Goal: Information Seeking & Learning: Learn about a topic

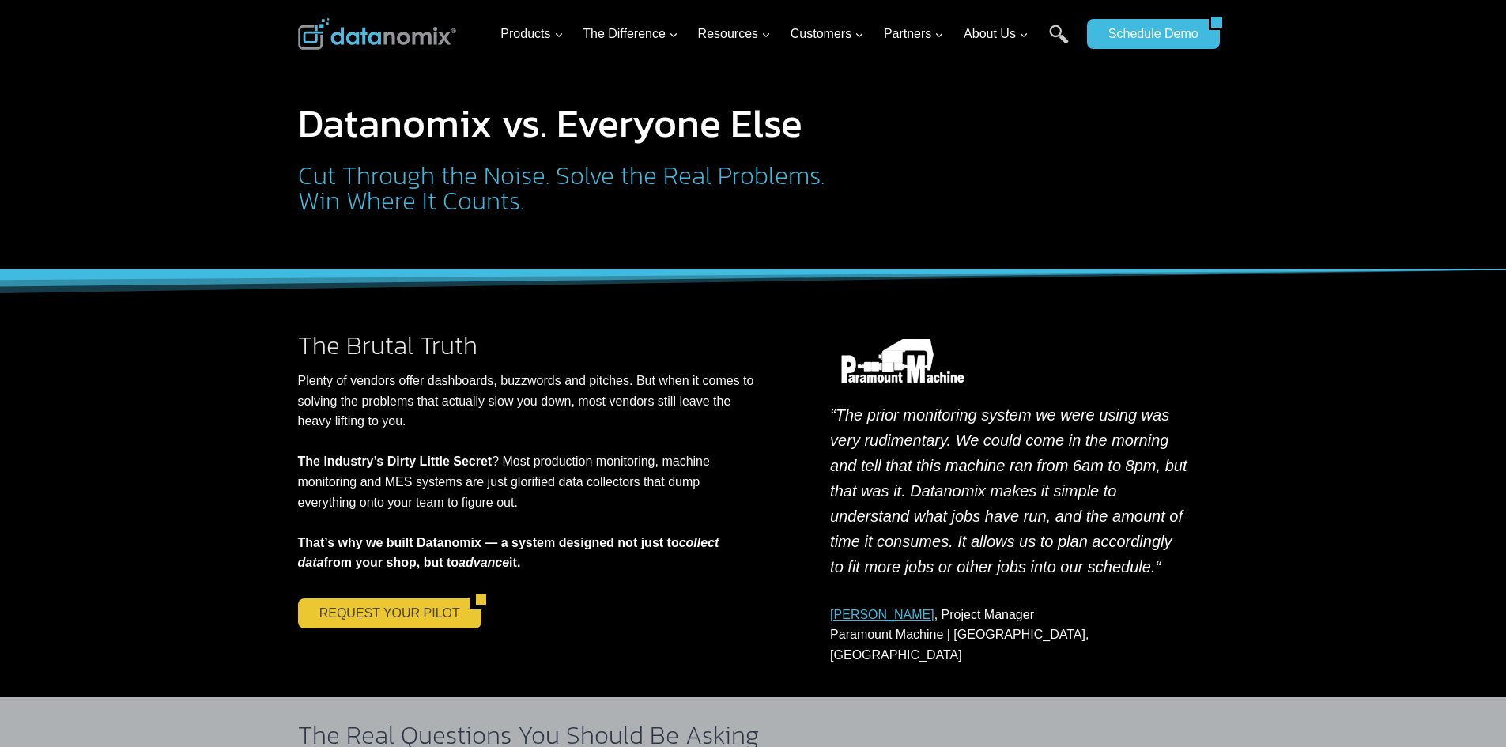
drag, startPoint x: 418, startPoint y: 614, endPoint x: 410, endPoint y: 618, distance: 9.2
click at [418, 614] on link "REQUEST YOUR PILOT" at bounding box center [384, 614] width 172 height 30
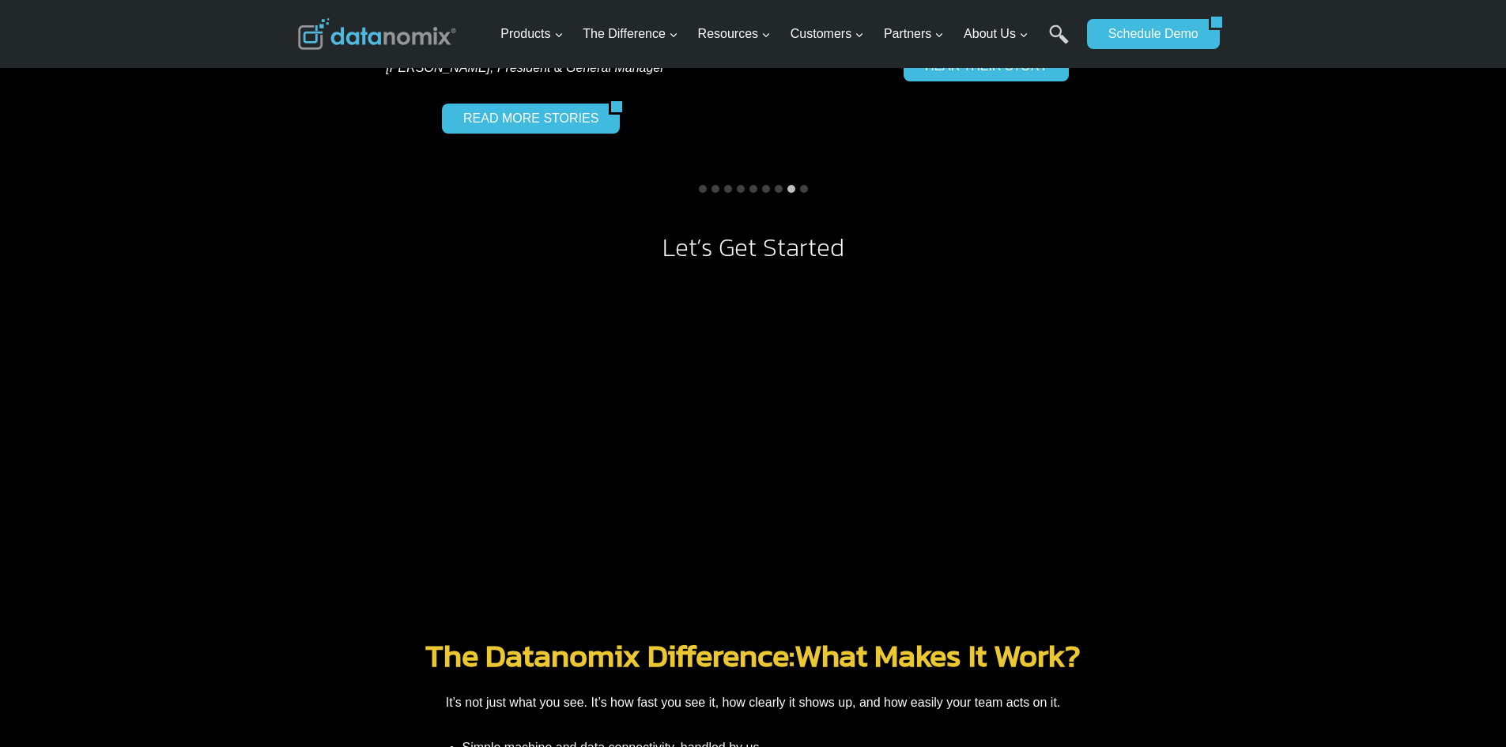
scroll to position [1503, 0]
click at [802, 191] on button "Go to slide 9" at bounding box center [804, 190] width 8 height 8
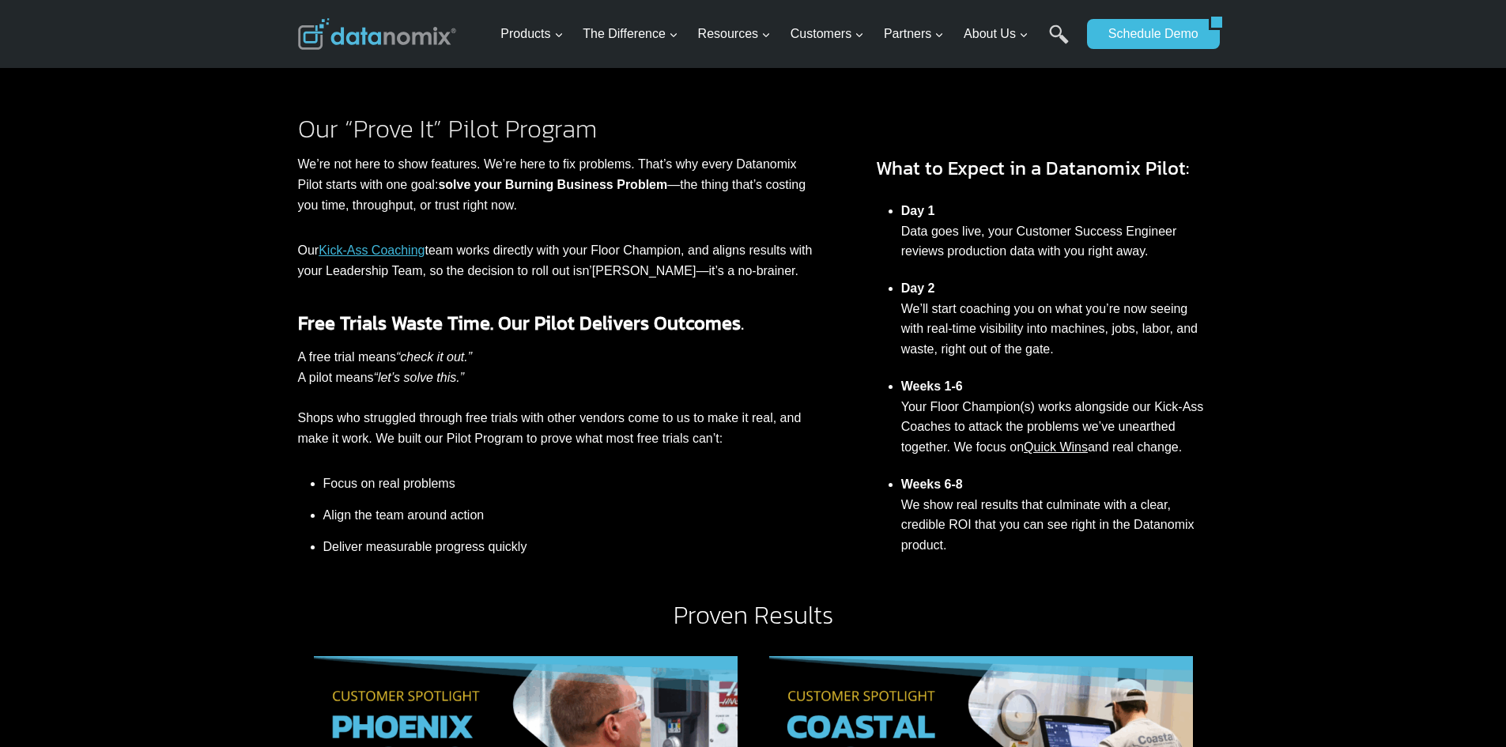
scroll to position [474, 0]
click at [1074, 444] on link "Quick Wins" at bounding box center [1056, 447] width 64 height 13
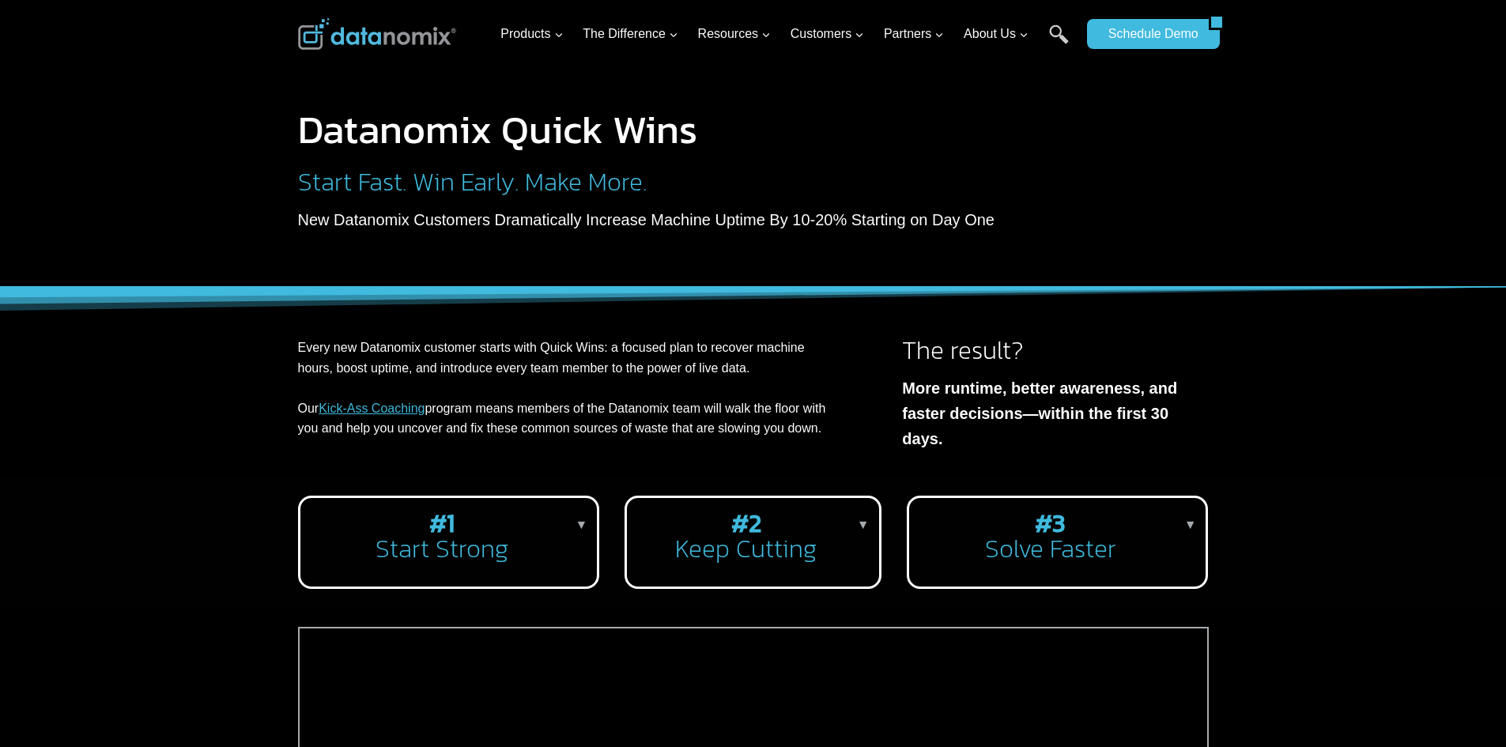
click at [863, 515] on p "▼" at bounding box center [863, 525] width 13 height 21
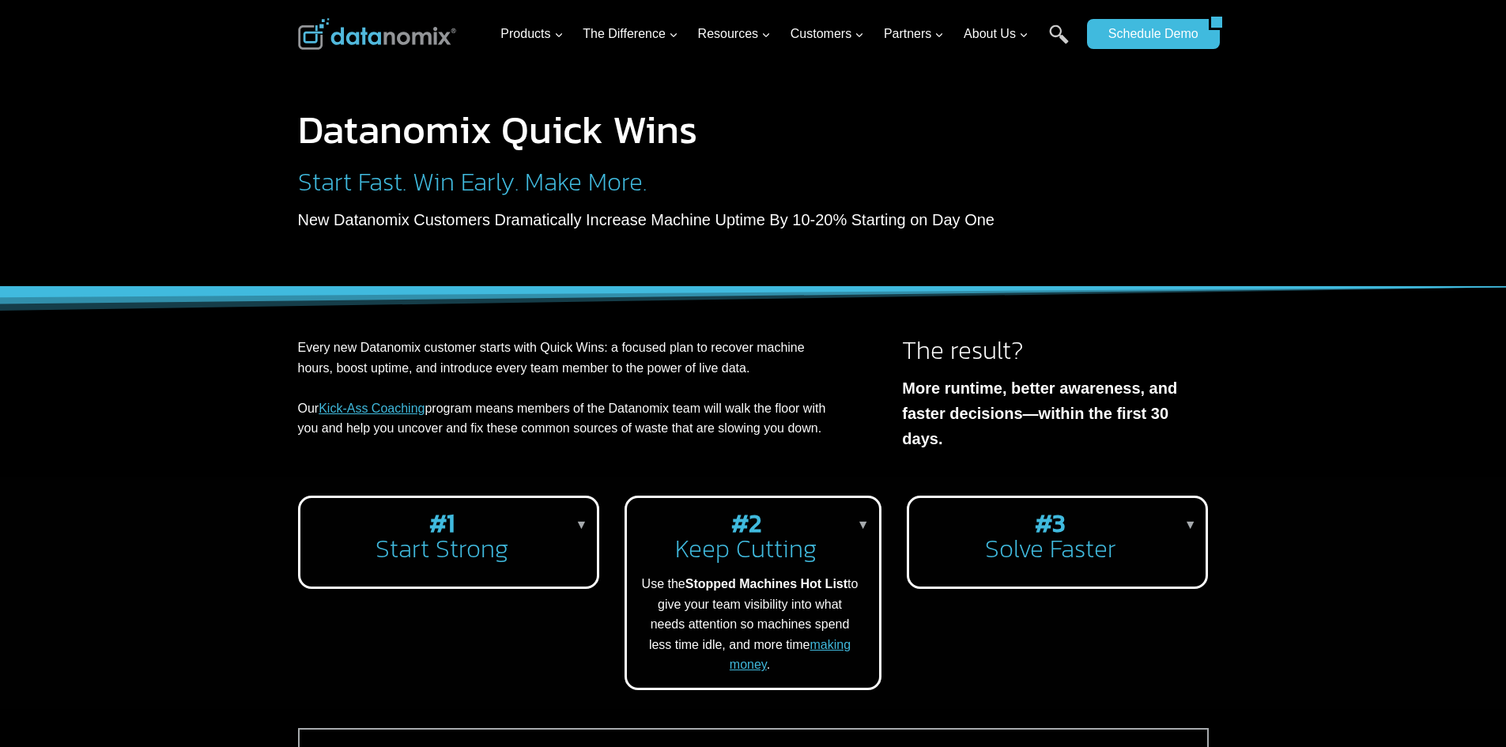
click at [1041, 518] on h2 "#3 Solve Faster" at bounding box center [1055, 536] width 266 height 51
